Goal: Task Accomplishment & Management: Manage account settings

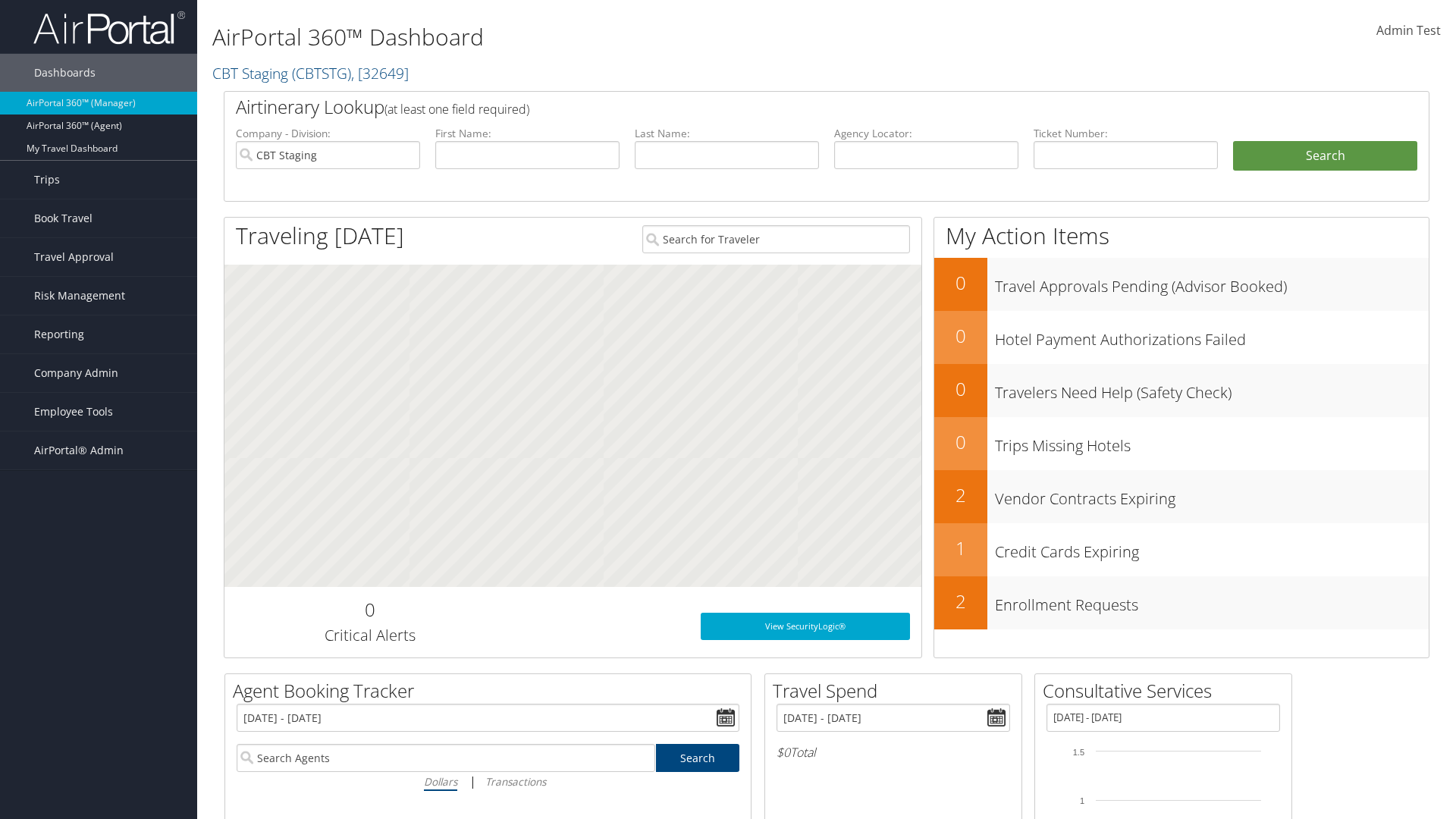
click at [1409, 30] on span "Admin Test" at bounding box center [1409, 30] width 64 height 17
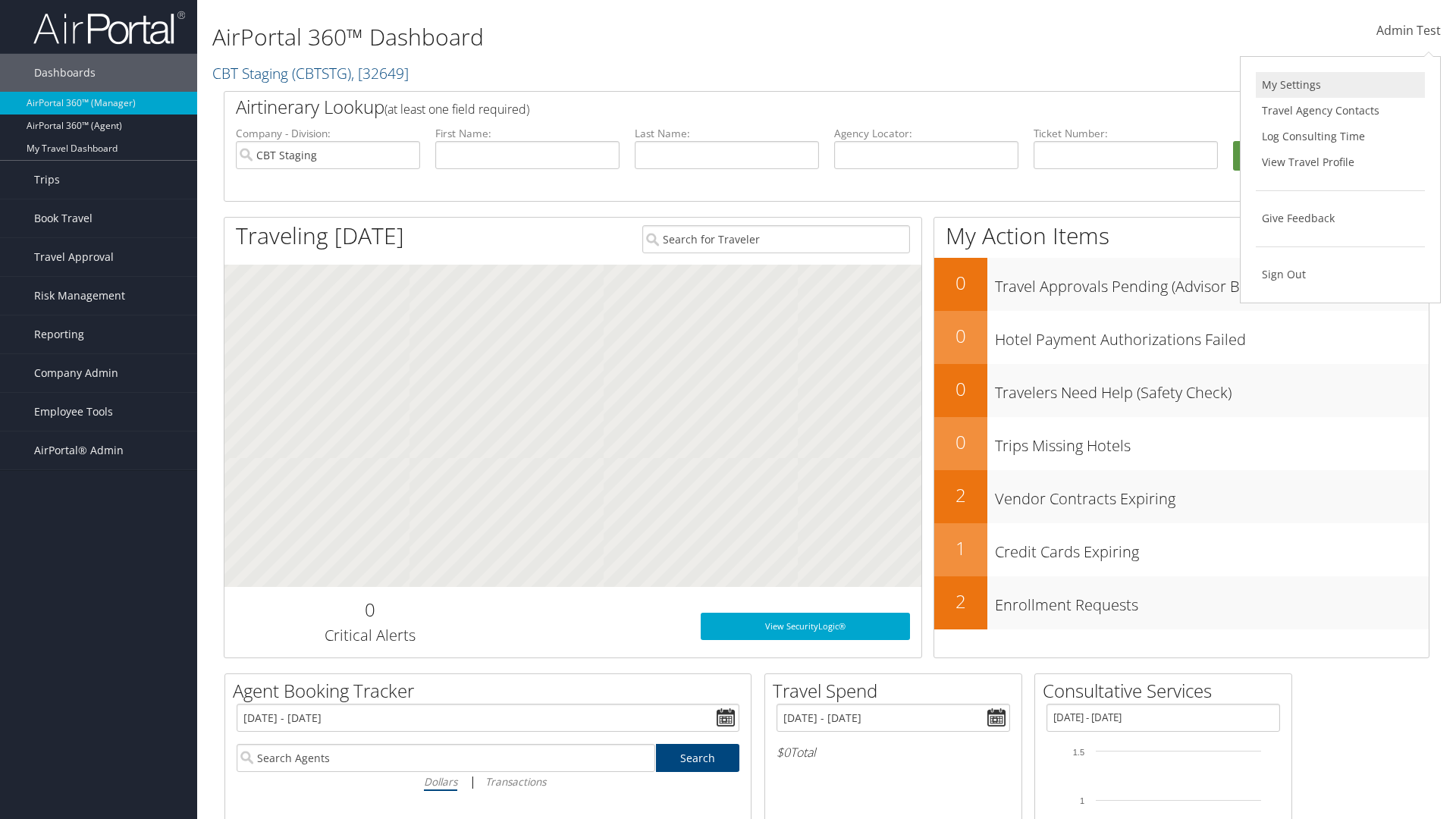
click at [1340, 85] on link "My Settings" at bounding box center [1340, 84] width 169 height 26
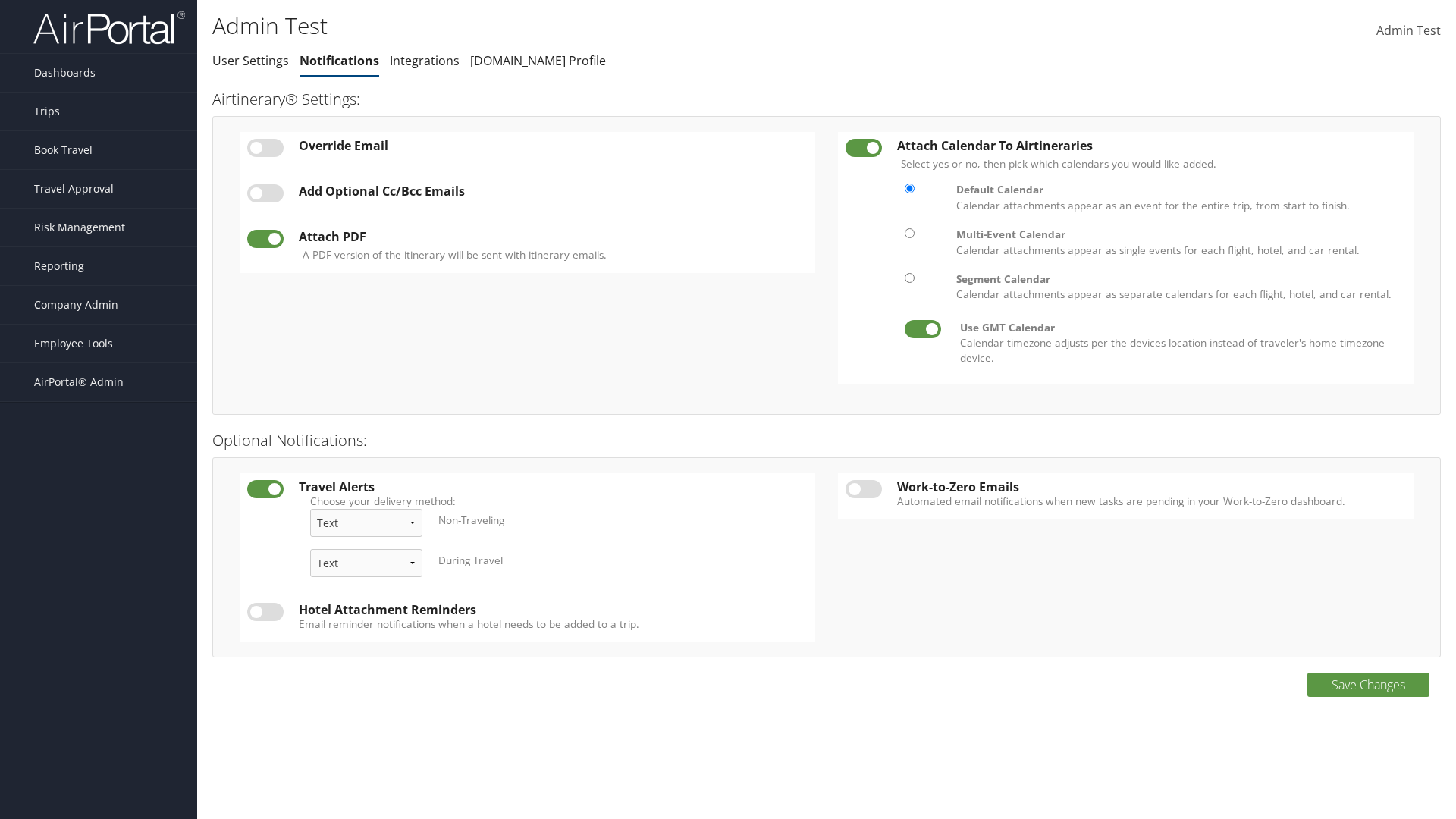
click at [265, 147] on label at bounding box center [265, 148] width 37 height 18
click at [265, 147] on input "checkbox" at bounding box center [260, 150] width 10 height 10
checkbox input "true"
click at [0, 0] on input "Change which email your Airtinerary® is sent to:" at bounding box center [0, 0] width 0 height 0
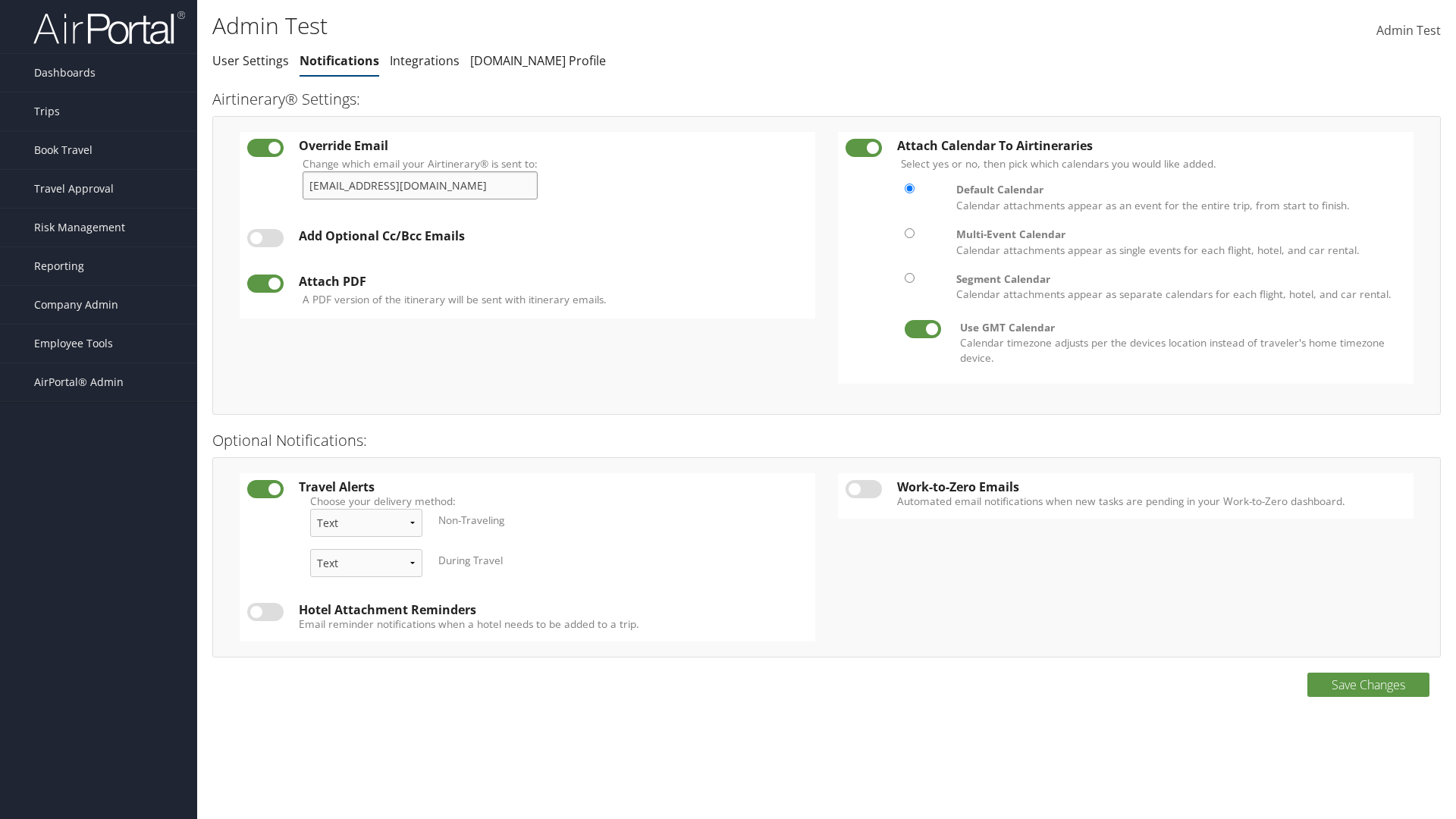
type input "admin.test@cbtravel.com"
click at [265, 238] on label at bounding box center [265, 238] width 37 height 18
click at [265, 238] on input "checkbox" at bounding box center [260, 240] width 10 height 10
checkbox input "true"
click at [503, 235] on link "Add New" at bounding box center [498, 235] width 54 height 17
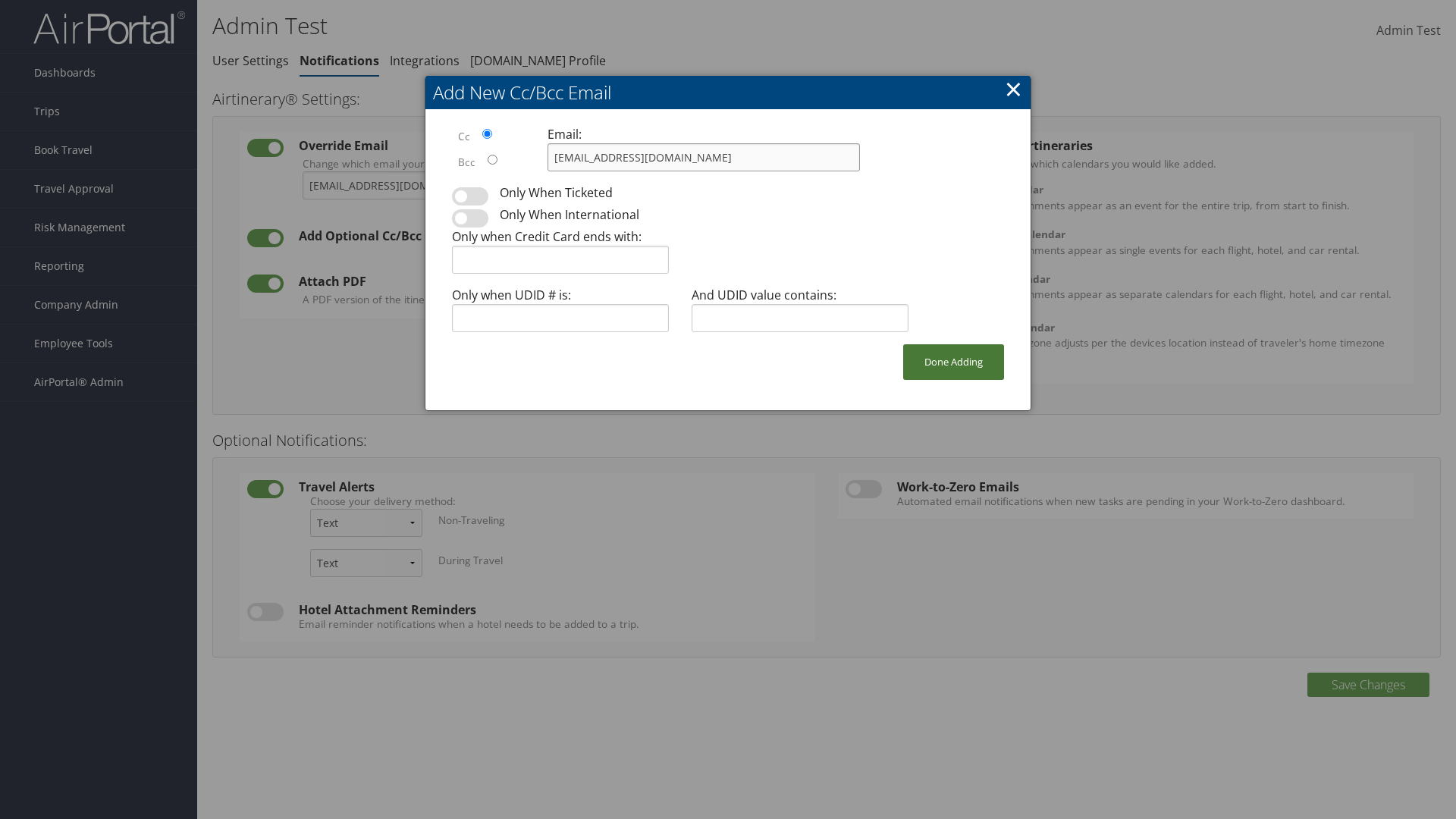
type input "admin.test@cbtravel.com"
click at [954, 362] on button "Done Adding" at bounding box center [954, 363] width 101 height 36
click at [265, 288] on label at bounding box center [265, 289] width 37 height 18
click at [265, 288] on input "checkbox" at bounding box center [260, 291] width 10 height 10
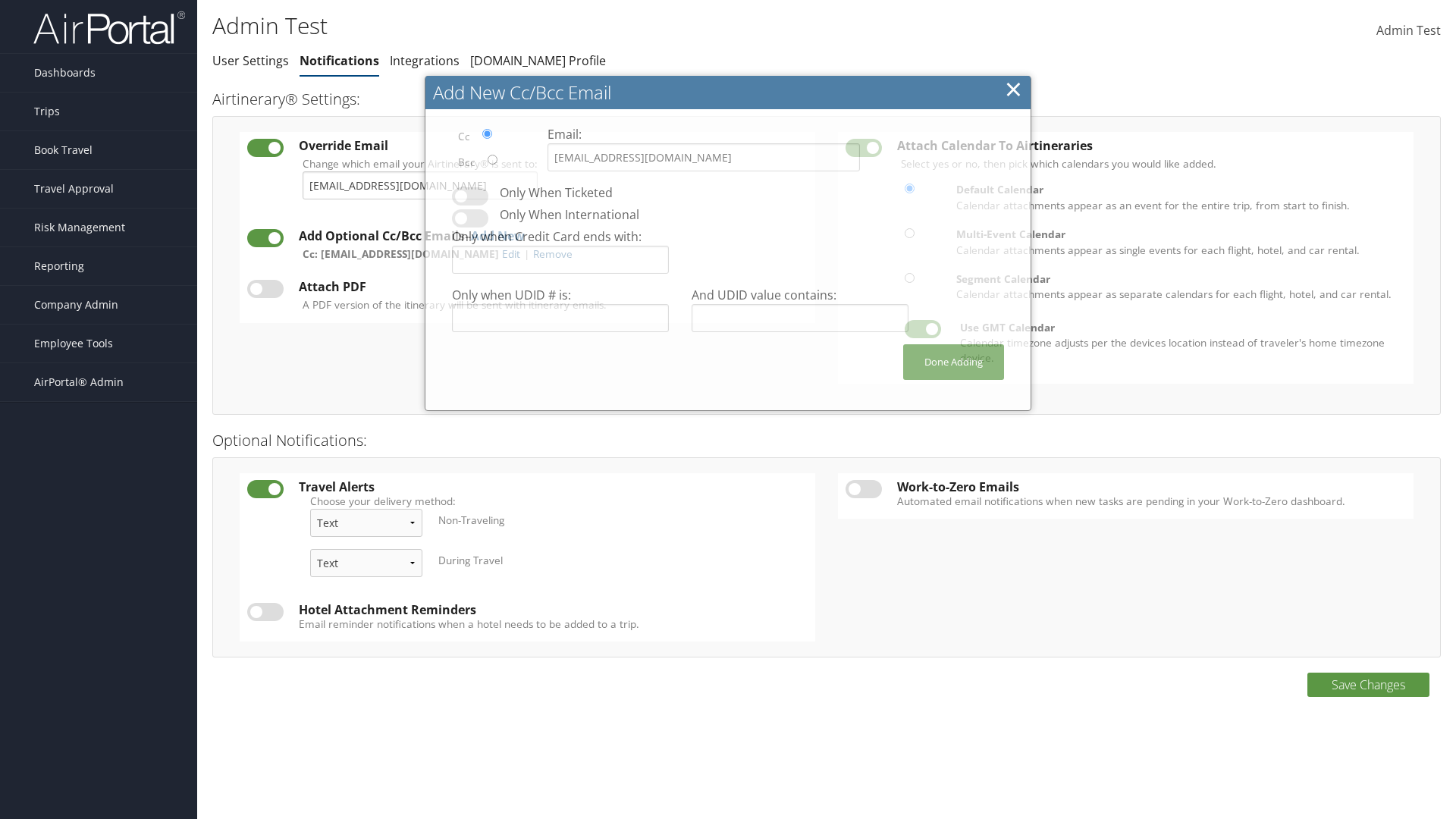
click at [265, 288] on label at bounding box center [265, 289] width 37 height 18
click at [265, 288] on input "checkbox" at bounding box center [260, 291] width 10 height 10
checkbox input "true"
click at [864, 147] on label at bounding box center [863, 148] width 37 height 18
click at [863, 147] on input "checkbox" at bounding box center [858, 150] width 10 height 10
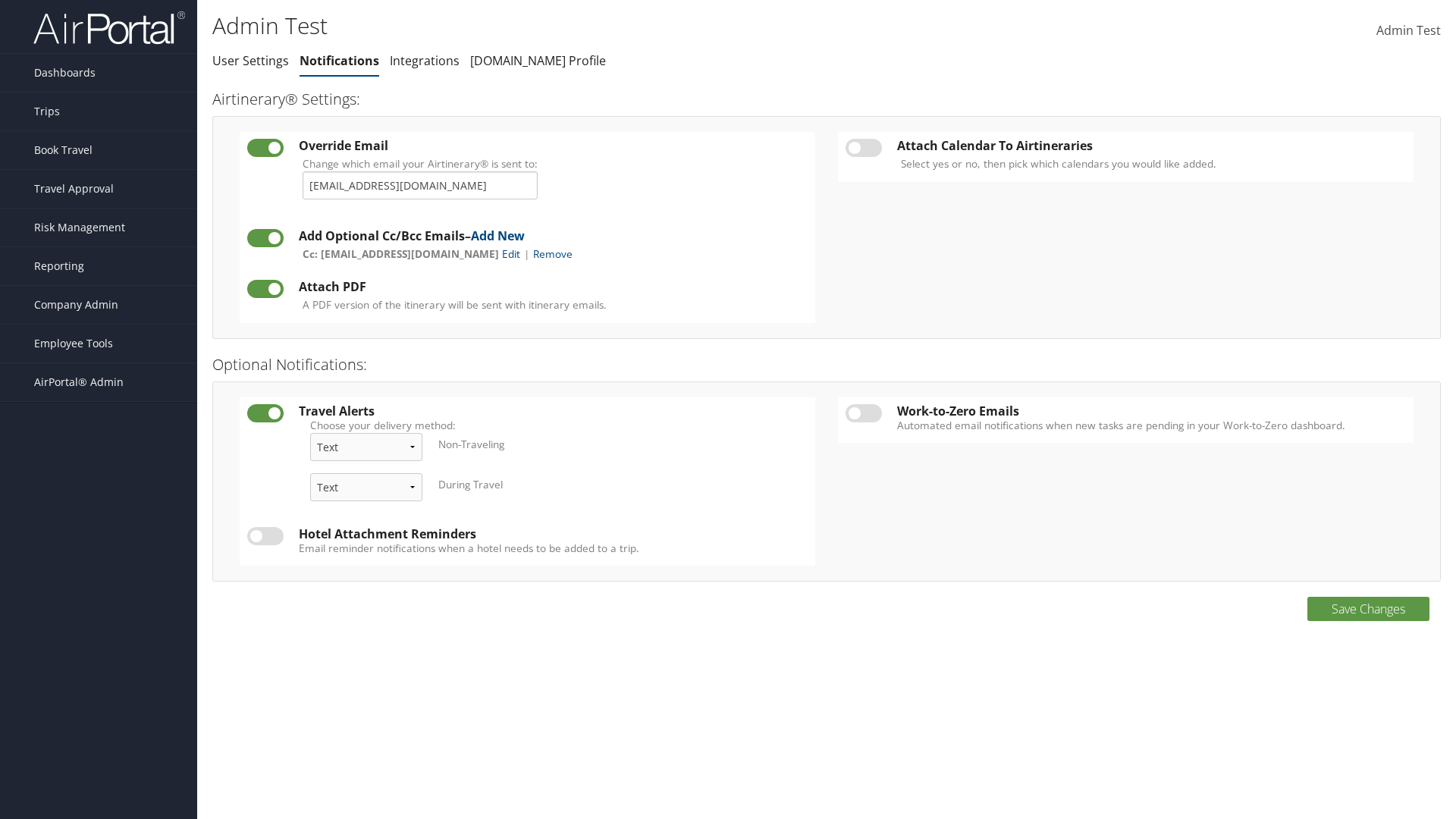
click at [864, 147] on label at bounding box center [863, 148] width 37 height 18
click at [863, 147] on input "checkbox" at bounding box center [858, 150] width 10 height 10
checkbox input "true"
